Goal: Information Seeking & Learning: Compare options

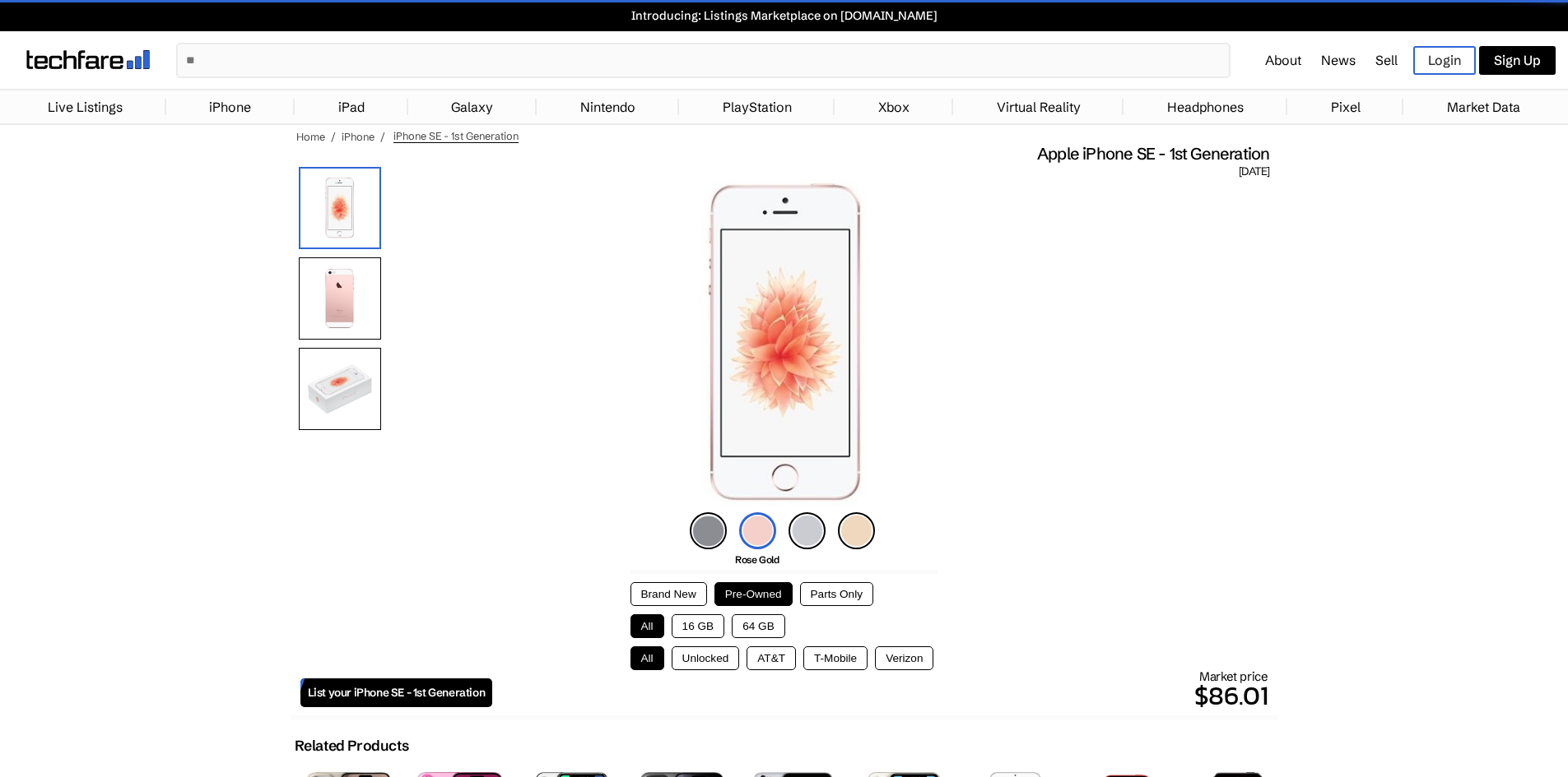
drag, startPoint x: 0, startPoint y: 0, endPoint x: 839, endPoint y: 602, distance: 1032.6
click at [845, 594] on button "Parts Only" at bounding box center [837, 594] width 73 height 23
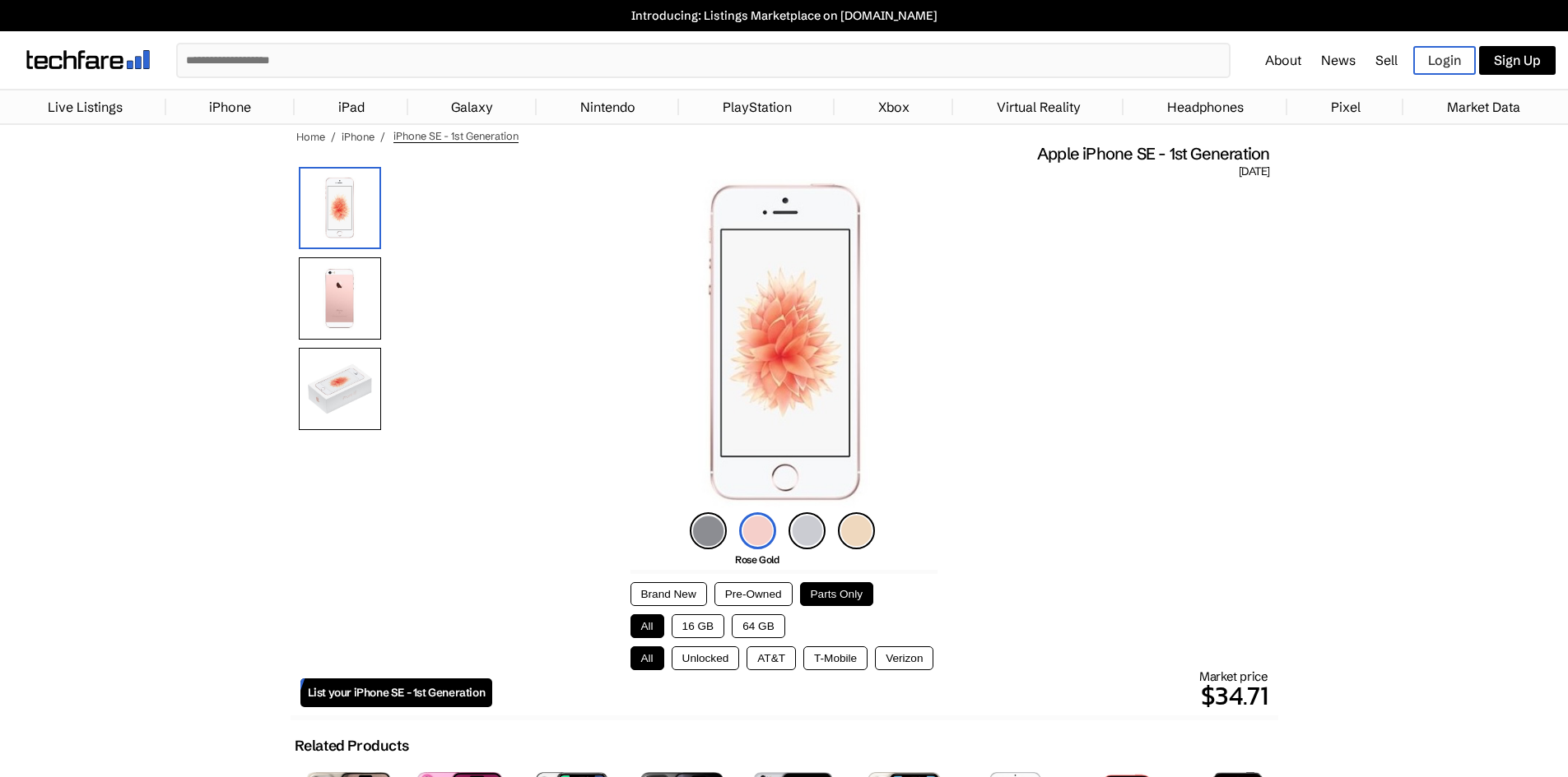
click at [1228, 695] on p "$34.71" at bounding box center [880, 696] width 776 height 39
click at [1251, 694] on p "$34.71" at bounding box center [880, 696] width 776 height 39
click at [714, 666] on button "Unlocked" at bounding box center [705, 658] width 69 height 23
click at [650, 663] on button "All" at bounding box center [647, 658] width 34 height 23
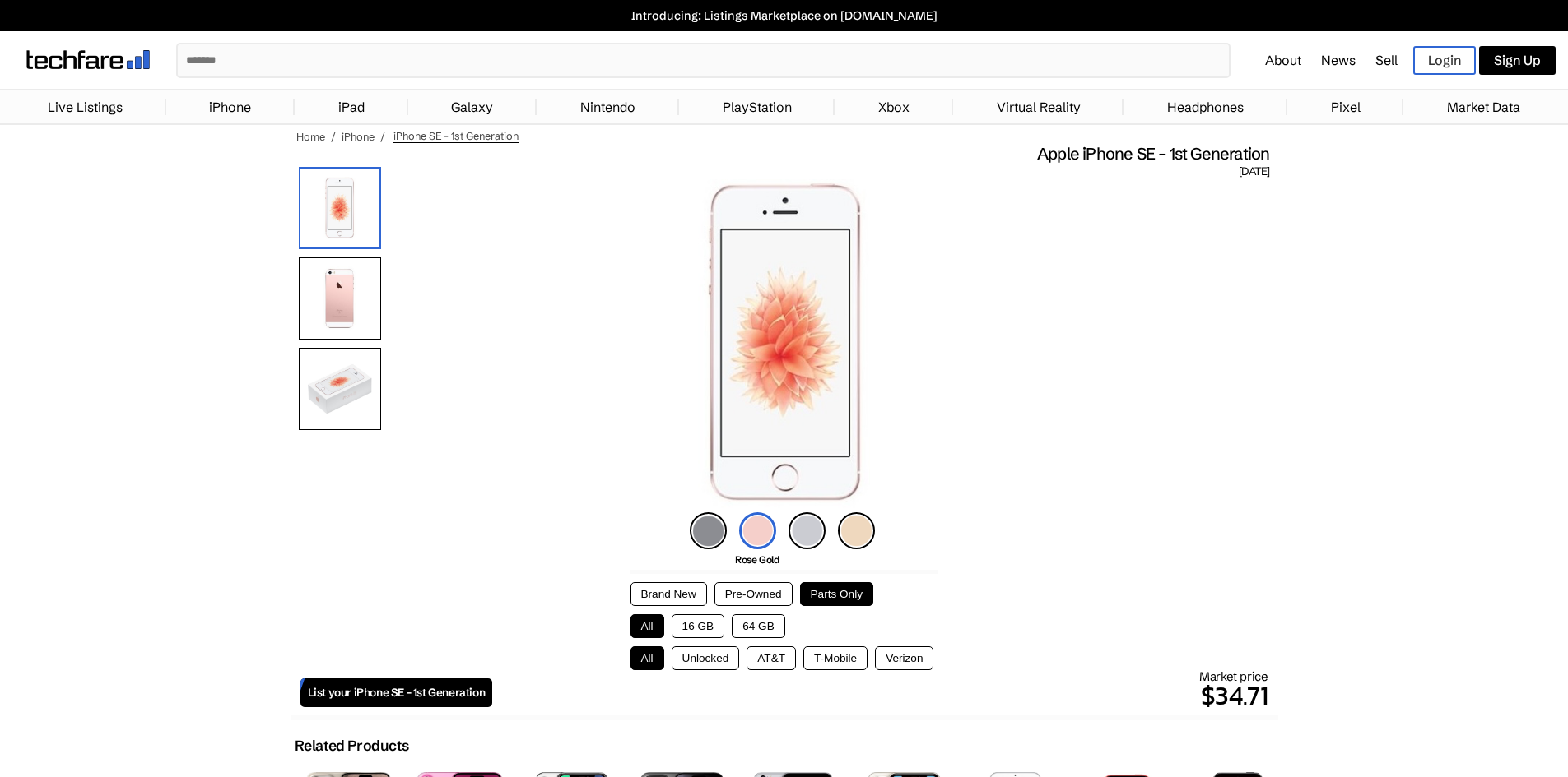
click at [739, 595] on button "Pre-Owned" at bounding box center [753, 594] width 78 height 23
click at [664, 599] on button "Brand New" at bounding box center [669, 594] width 77 height 23
click at [851, 589] on button "Parts Only" at bounding box center [837, 594] width 73 height 23
click at [746, 597] on button "Pre-Owned" at bounding box center [753, 594] width 78 height 23
click at [681, 600] on button "Brand New" at bounding box center [669, 594] width 77 height 23
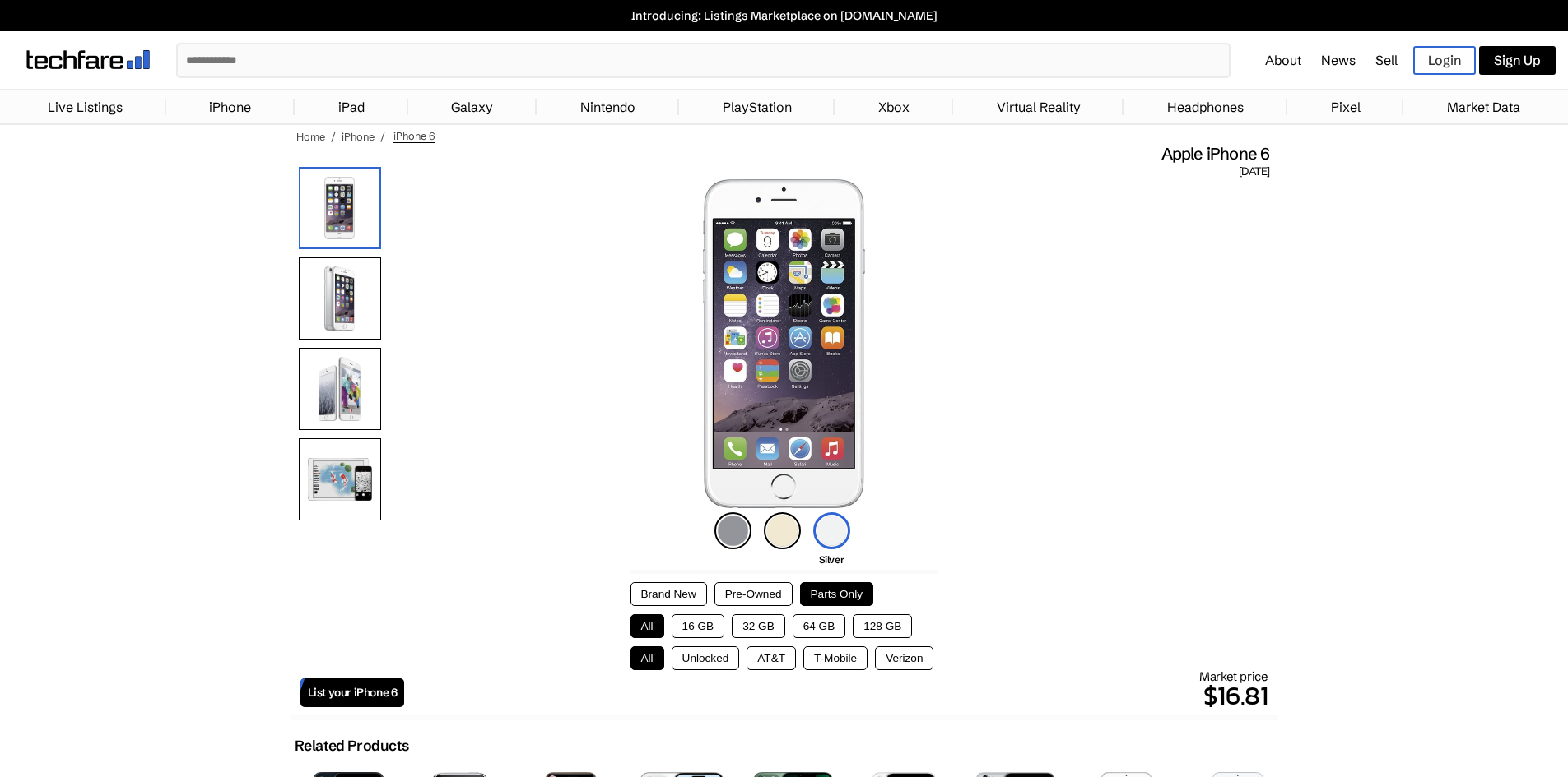
click at [1237, 695] on p "$16.81" at bounding box center [836, 696] width 864 height 39
click at [1260, 700] on p "$16.81" at bounding box center [836, 696] width 864 height 39
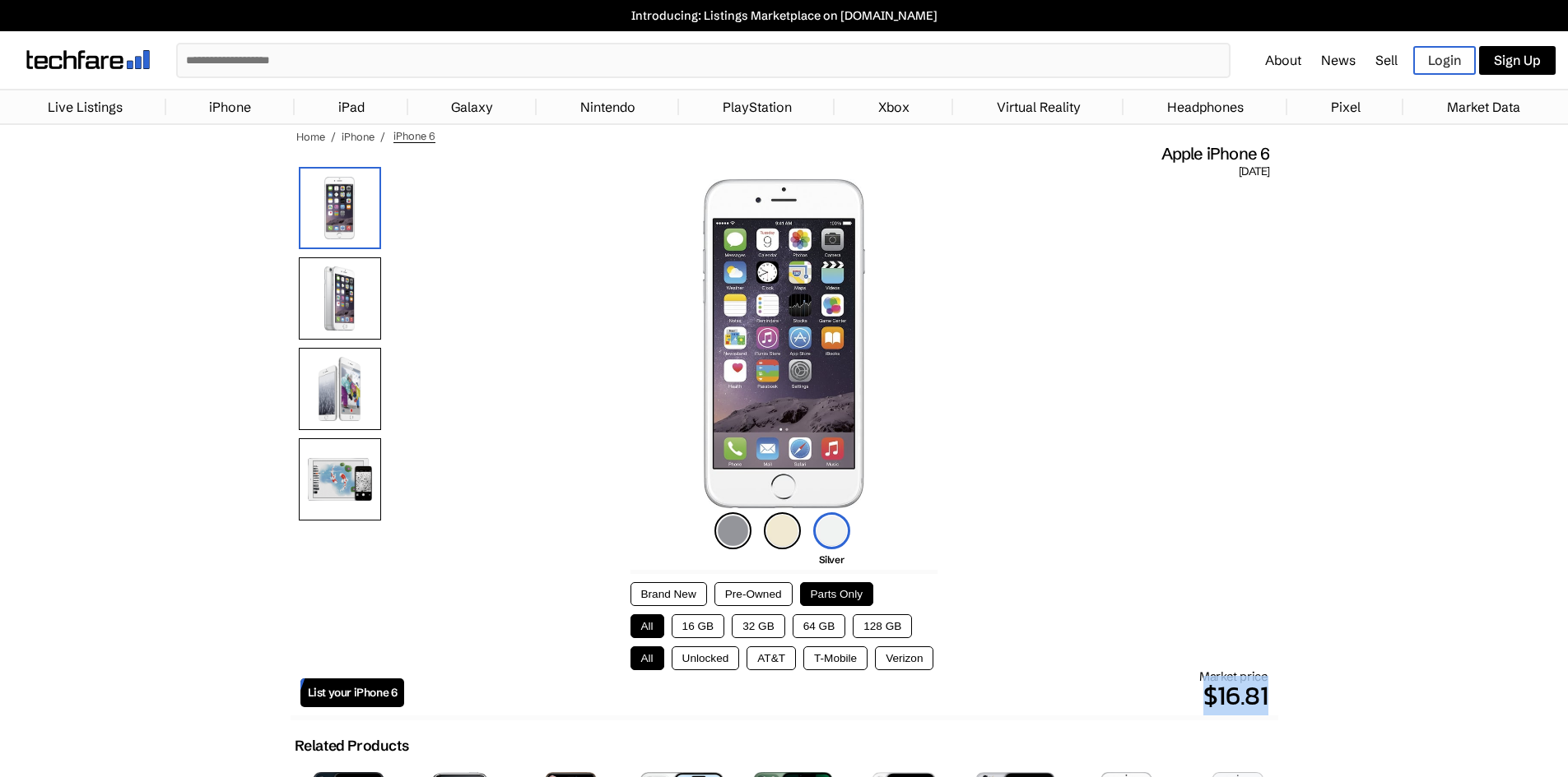
click at [1257, 694] on p "$16.81" at bounding box center [836, 696] width 864 height 39
click at [1241, 696] on p "$16.81" at bounding box center [836, 696] width 864 height 39
click at [1204, 692] on p "$16.81" at bounding box center [836, 696] width 864 height 39
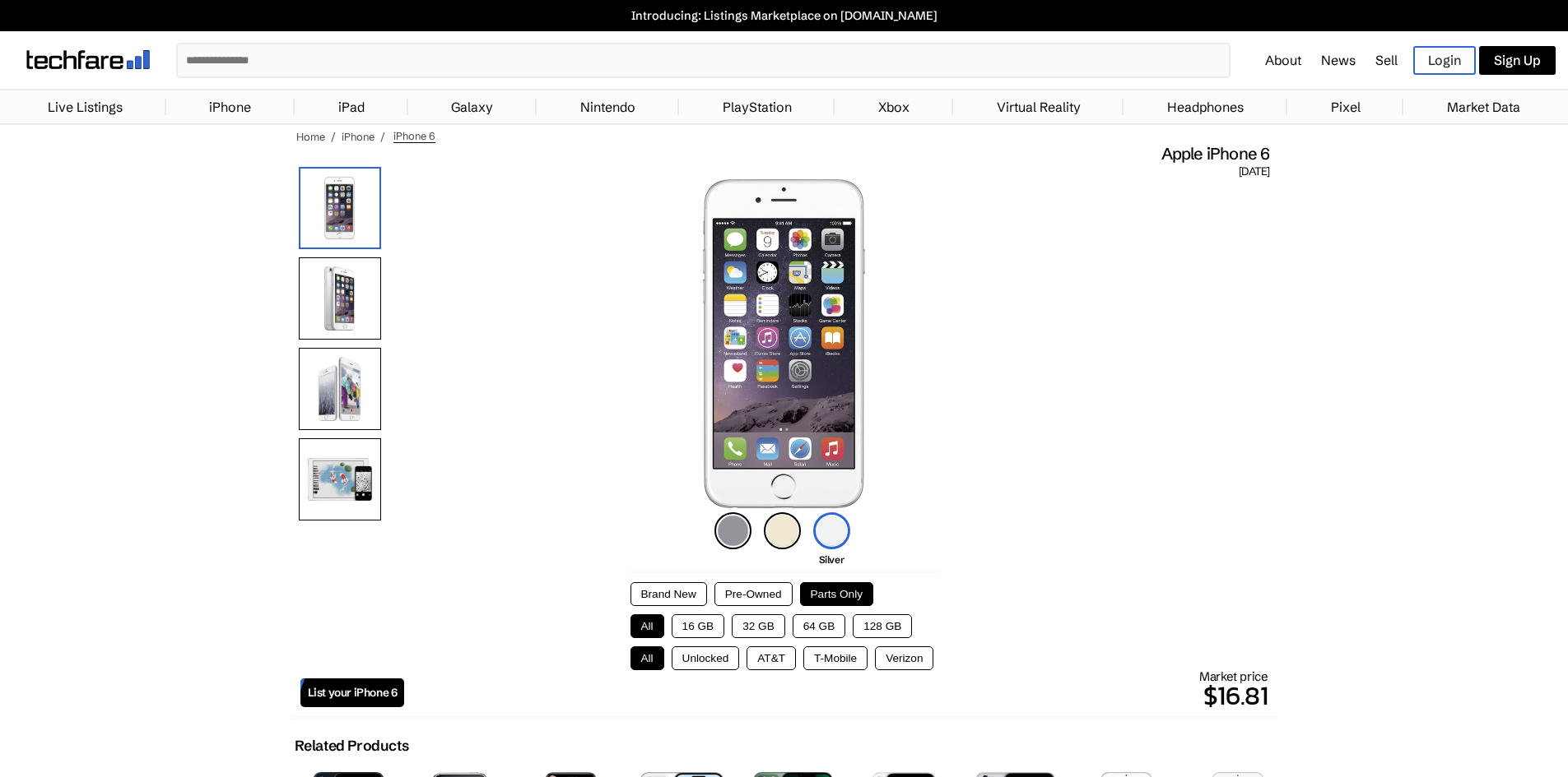
click at [706, 651] on button "Unlocked" at bounding box center [705, 658] width 69 height 23
click at [650, 657] on button "All" at bounding box center [647, 658] width 34 height 23
click at [777, 660] on button "AT&T" at bounding box center [771, 658] width 50 height 23
click at [730, 663] on button "Unlocked" at bounding box center [705, 658] width 69 height 23
click at [844, 658] on button "T-Mobile" at bounding box center [836, 658] width 64 height 23
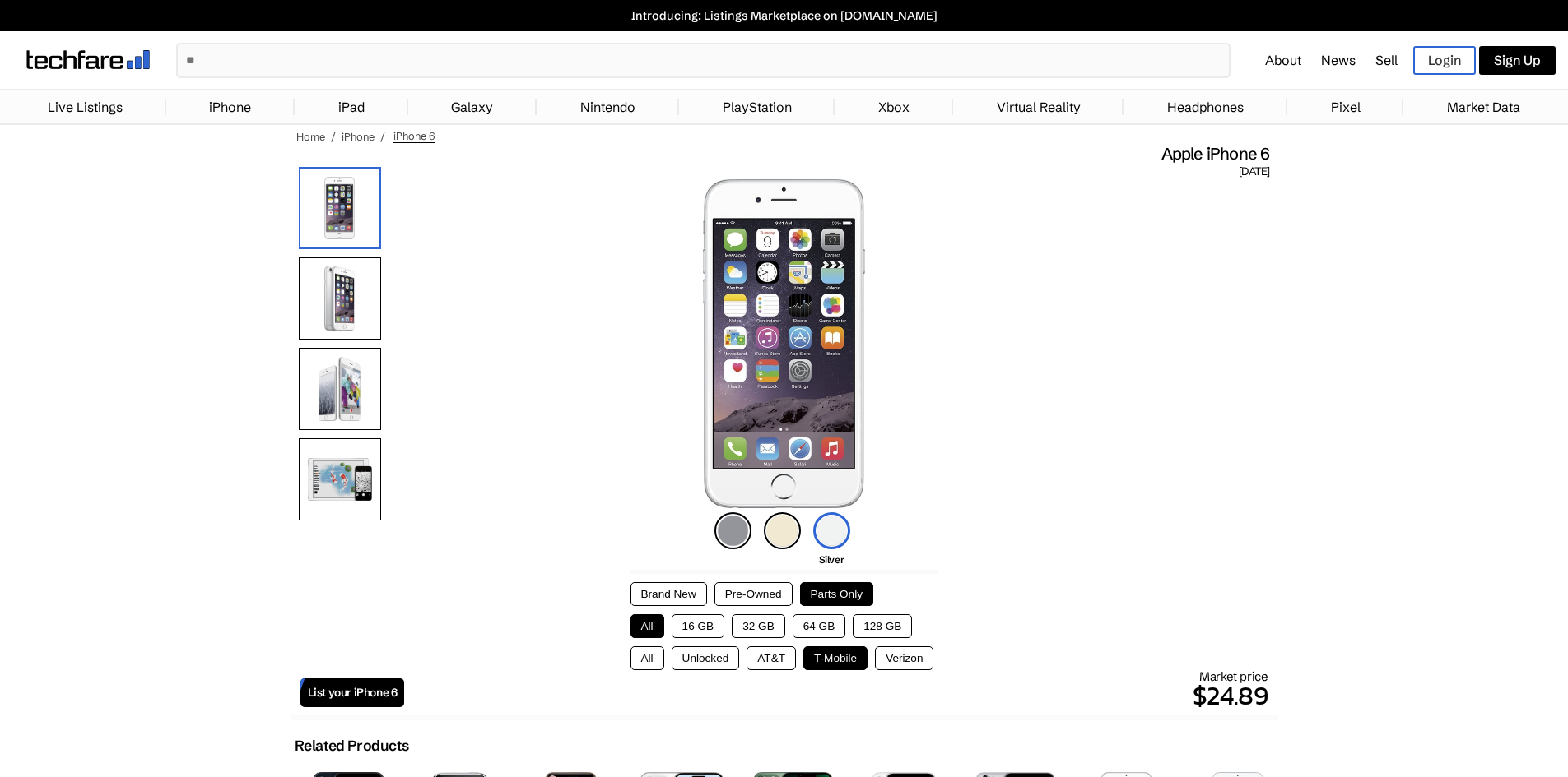
click at [767, 657] on button "AT&T" at bounding box center [771, 658] width 50 height 23
click at [712, 661] on button "Unlocked" at bounding box center [705, 658] width 69 height 23
click at [853, 669] on div "Market price $24.30" at bounding box center [836, 693] width 864 height 47
click at [853, 663] on button "T-Mobile" at bounding box center [836, 658] width 64 height 23
click at [896, 662] on button "Verizon" at bounding box center [904, 658] width 58 height 23
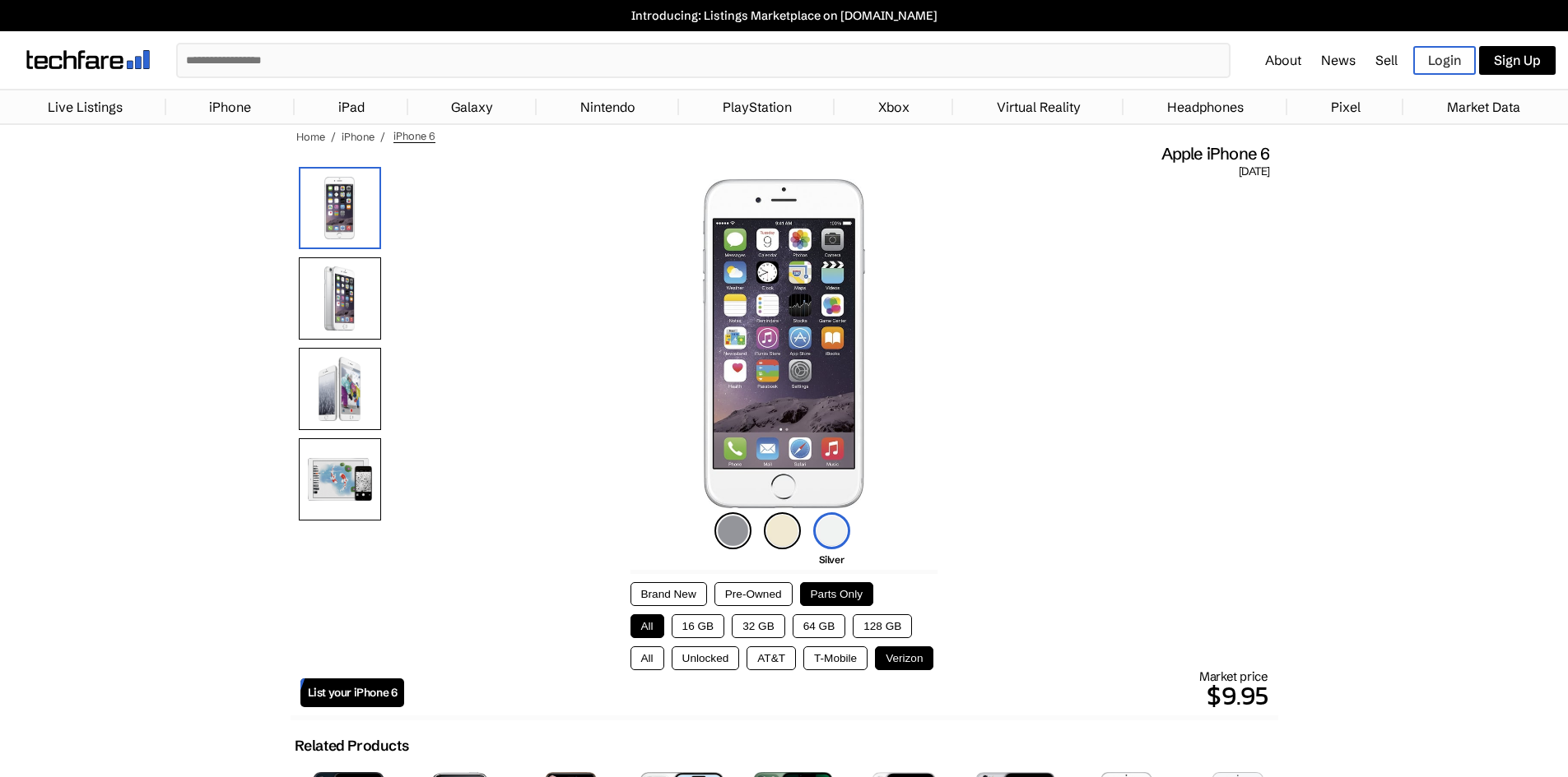
click at [647, 663] on button "All" at bounding box center [647, 658] width 34 height 23
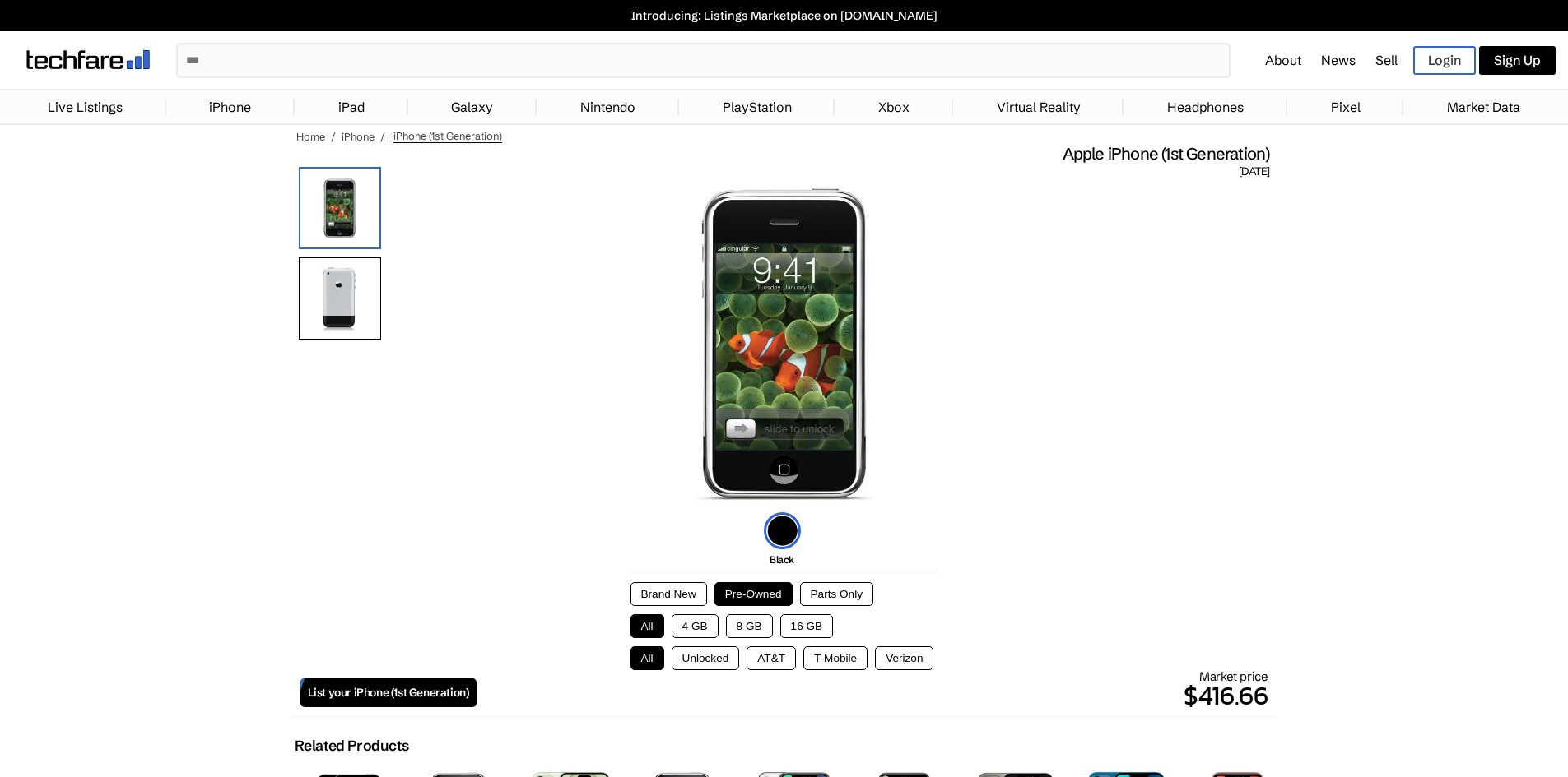
click at [839, 584] on button "Parts Only" at bounding box center [837, 594] width 73 height 23
click at [786, 587] on button "Pre-Owned" at bounding box center [753, 594] width 78 height 23
